Goal: Check status: Check status

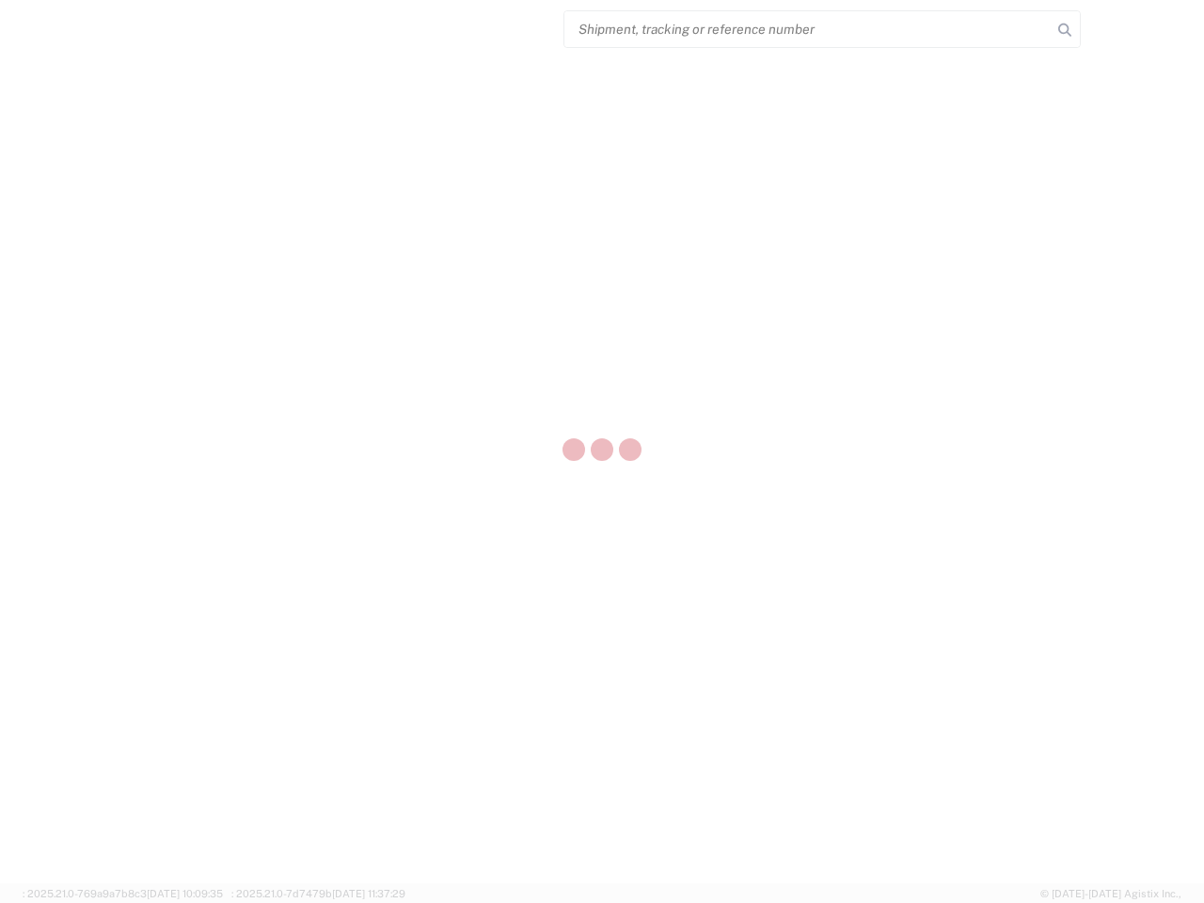
select select "US"
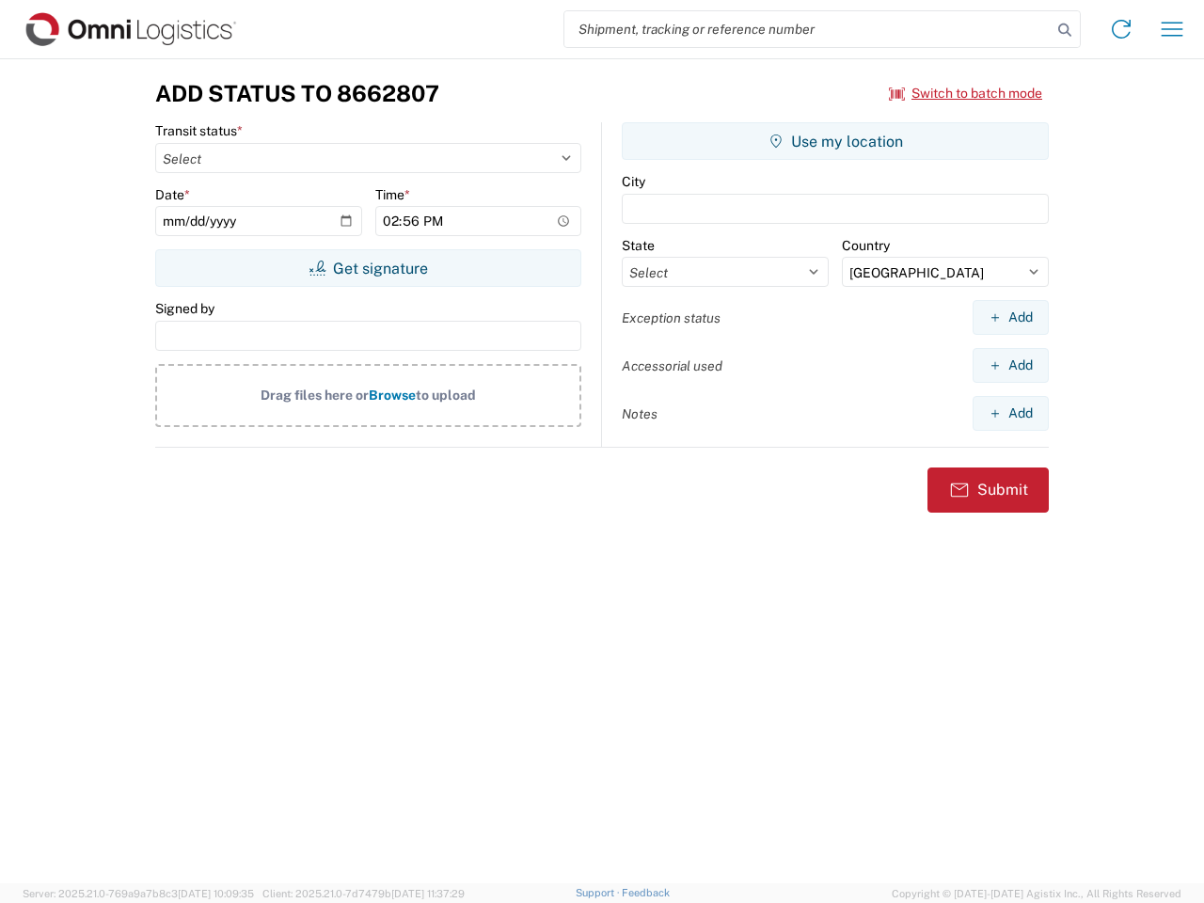
click at [808, 29] on input "search" at bounding box center [807, 29] width 487 height 36
click at [1064, 30] on icon at bounding box center [1064, 30] width 26 height 26
click at [1121, 29] on icon at bounding box center [1121, 29] width 30 height 30
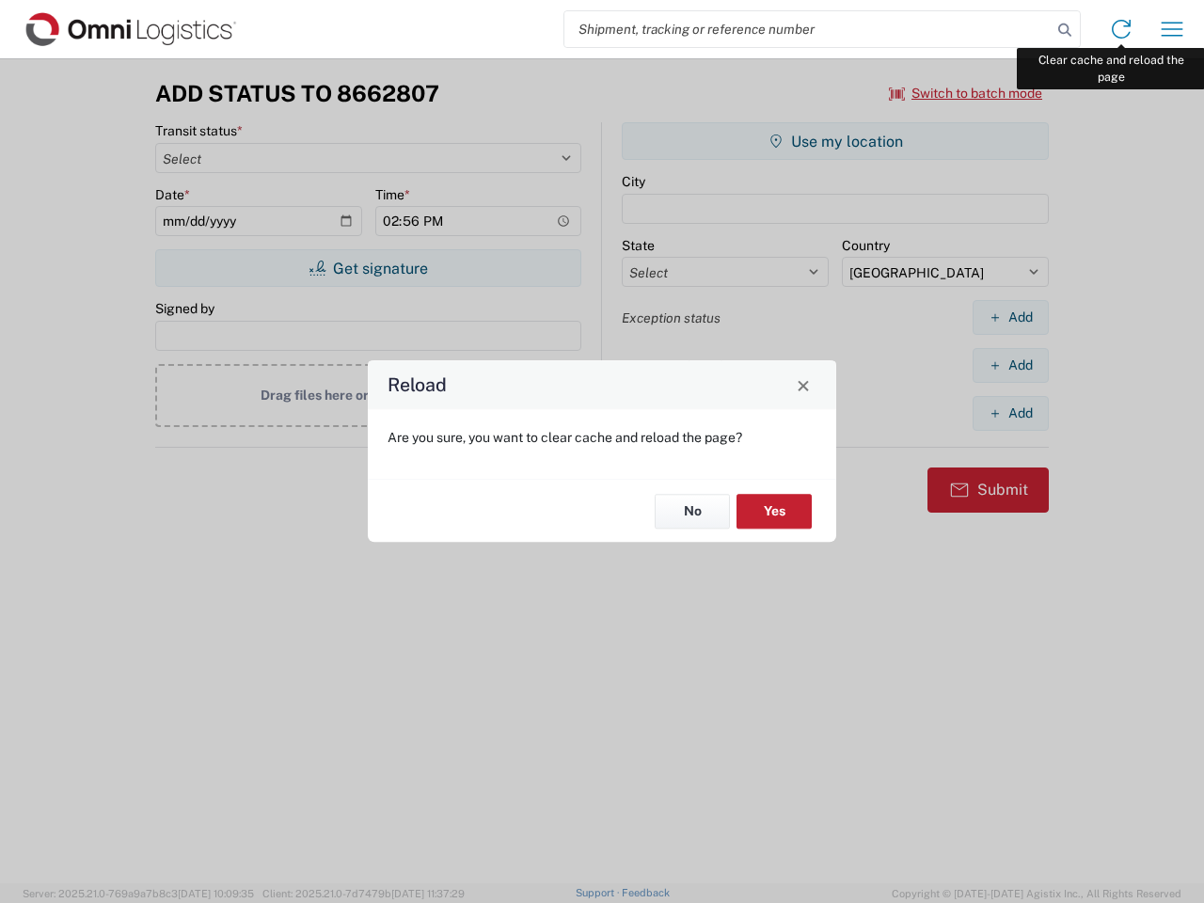
click at [1172, 29] on div "Reload Are you sure, you want to clear cache and reload the page? No Yes" at bounding box center [602, 451] width 1204 height 903
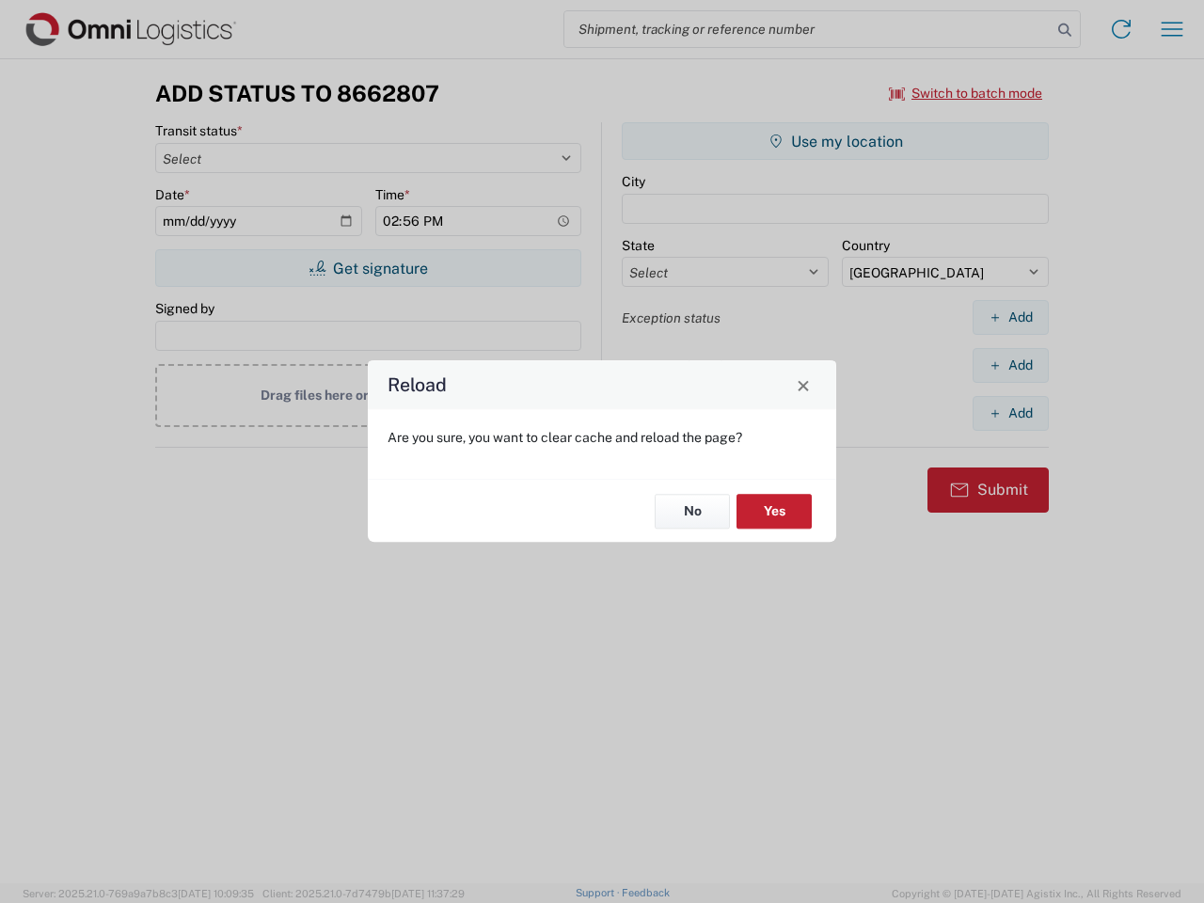
click at [966, 93] on div "Reload Are you sure, you want to clear cache and reload the page? No Yes" at bounding box center [602, 451] width 1204 height 903
click at [368, 268] on div "Reload Are you sure, you want to clear cache and reload the page? No Yes" at bounding box center [602, 451] width 1204 height 903
click at [835, 141] on div "Reload Are you sure, you want to clear cache and reload the page? No Yes" at bounding box center [602, 451] width 1204 height 903
click at [1010, 317] on div "Reload Are you sure, you want to clear cache and reload the page? No Yes" at bounding box center [602, 451] width 1204 height 903
click at [1010, 365] on div "Reload Are you sure, you want to clear cache and reload the page? No Yes" at bounding box center [602, 451] width 1204 height 903
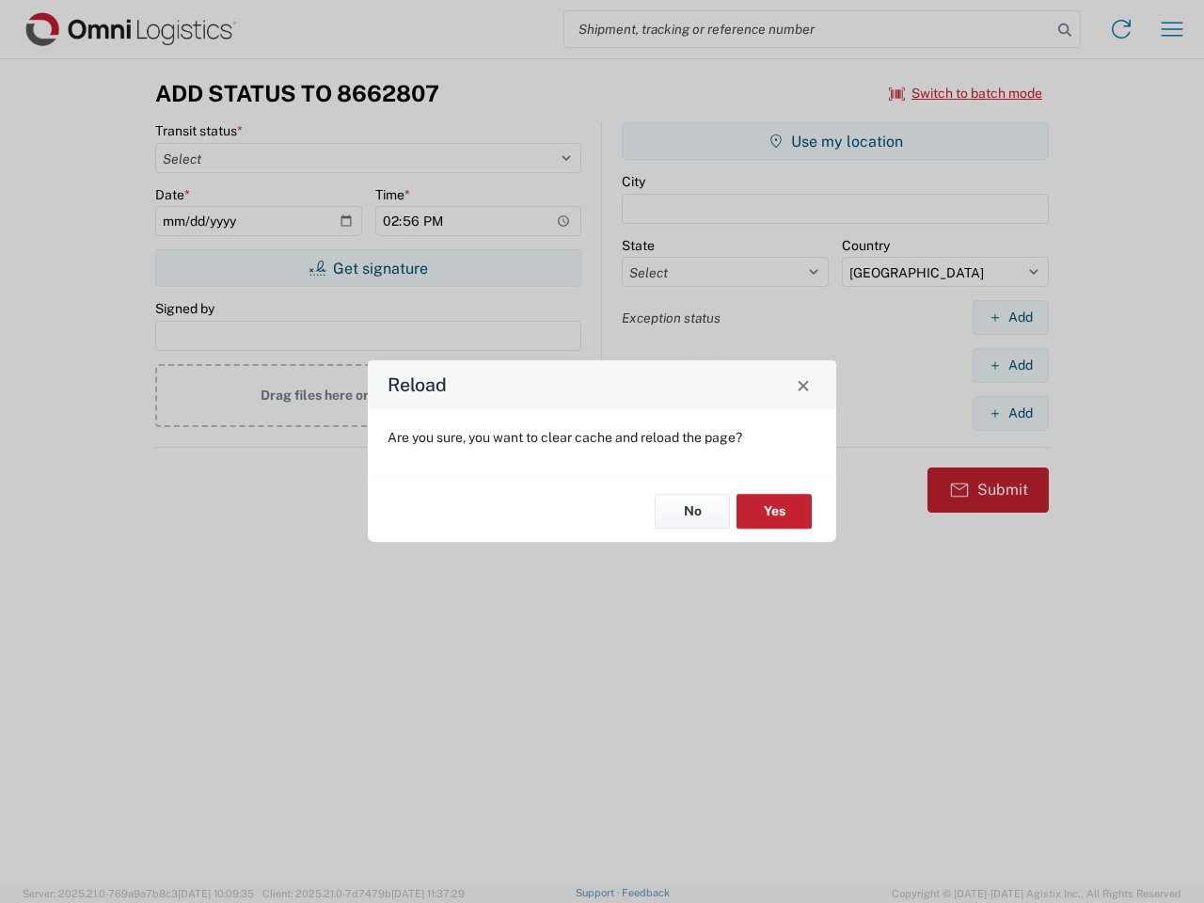
click at [1010, 413] on div "Reload Are you sure, you want to clear cache and reload the page? No Yes" at bounding box center [602, 451] width 1204 height 903
